Goal: Transaction & Acquisition: Purchase product/service

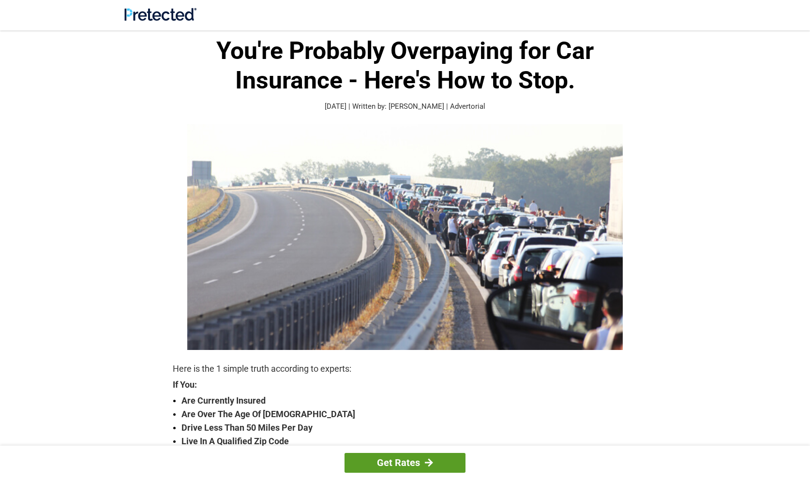
click at [397, 459] on link "Get Rates" at bounding box center [404, 463] width 121 height 20
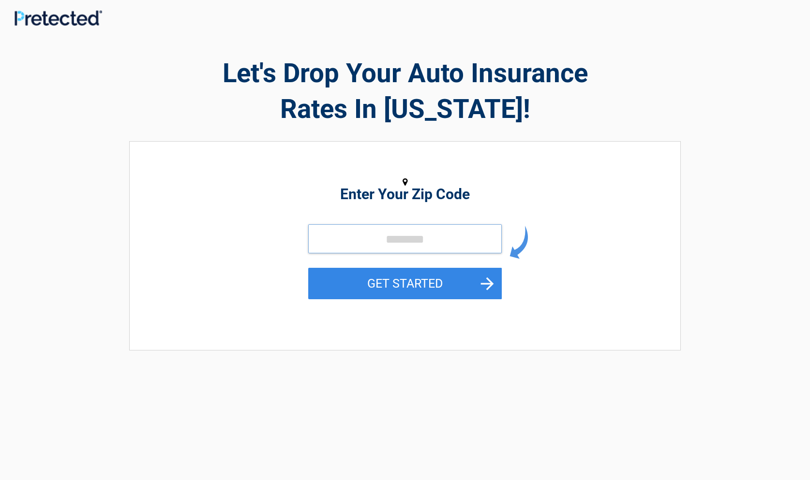
click at [342, 235] on input "tel" at bounding box center [405, 239] width 194 height 29
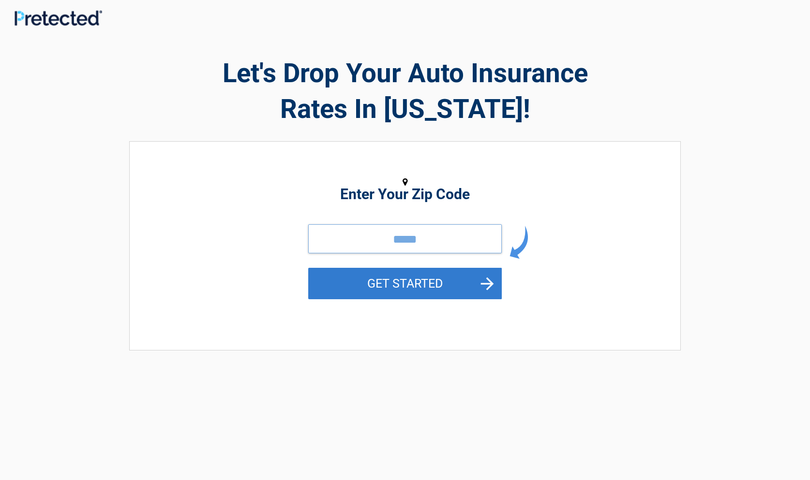
type input "*****"
click at [485, 279] on button "GET STARTED" at bounding box center [405, 283] width 194 height 31
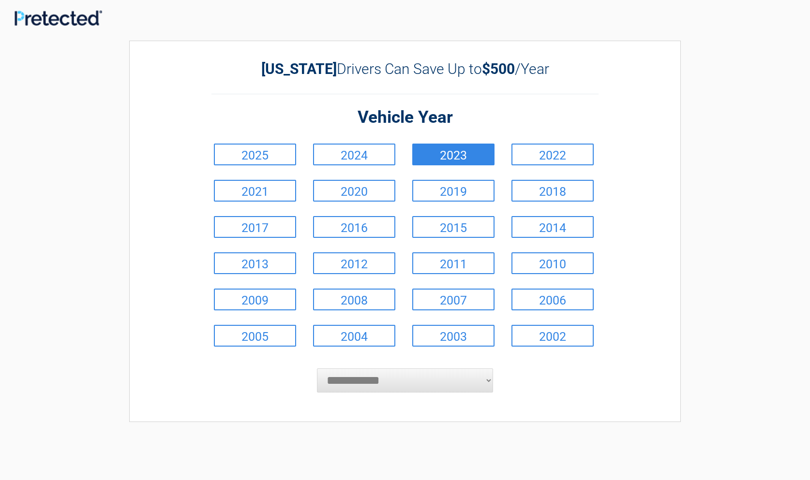
click at [458, 154] on link "2023" at bounding box center [453, 155] width 82 height 22
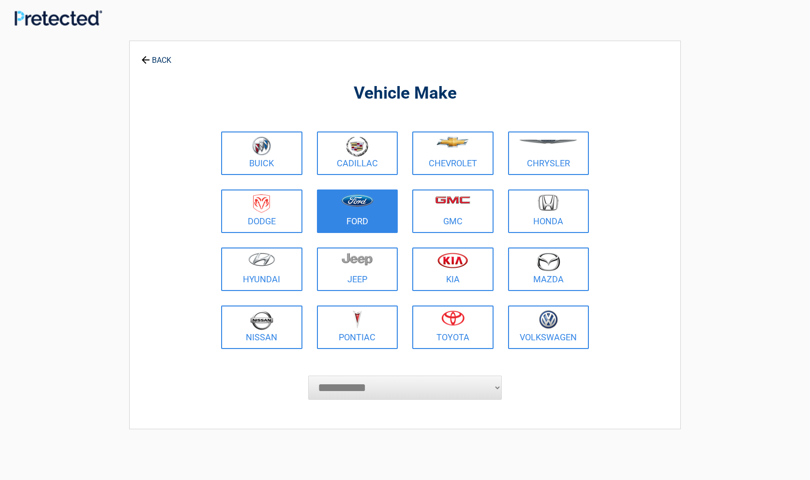
click at [371, 211] on figure at bounding box center [358, 206] width 70 height 22
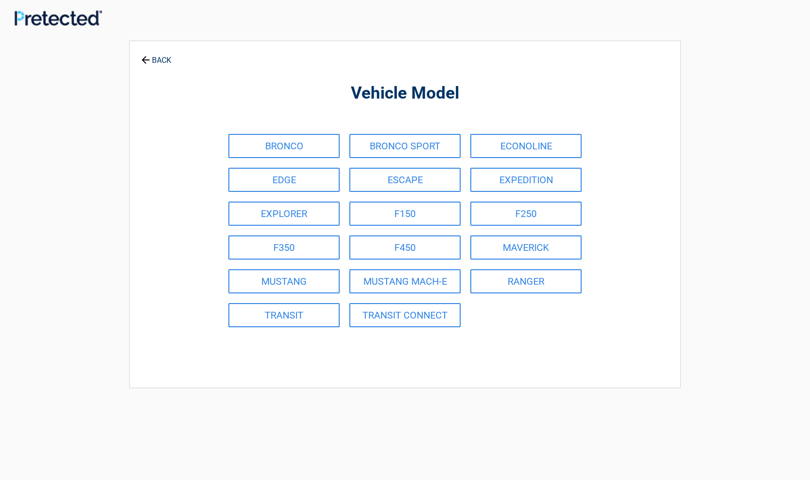
click at [166, 60] on link "BACK" at bounding box center [156, 55] width 34 height 17
